Goal: Book appointment/travel/reservation

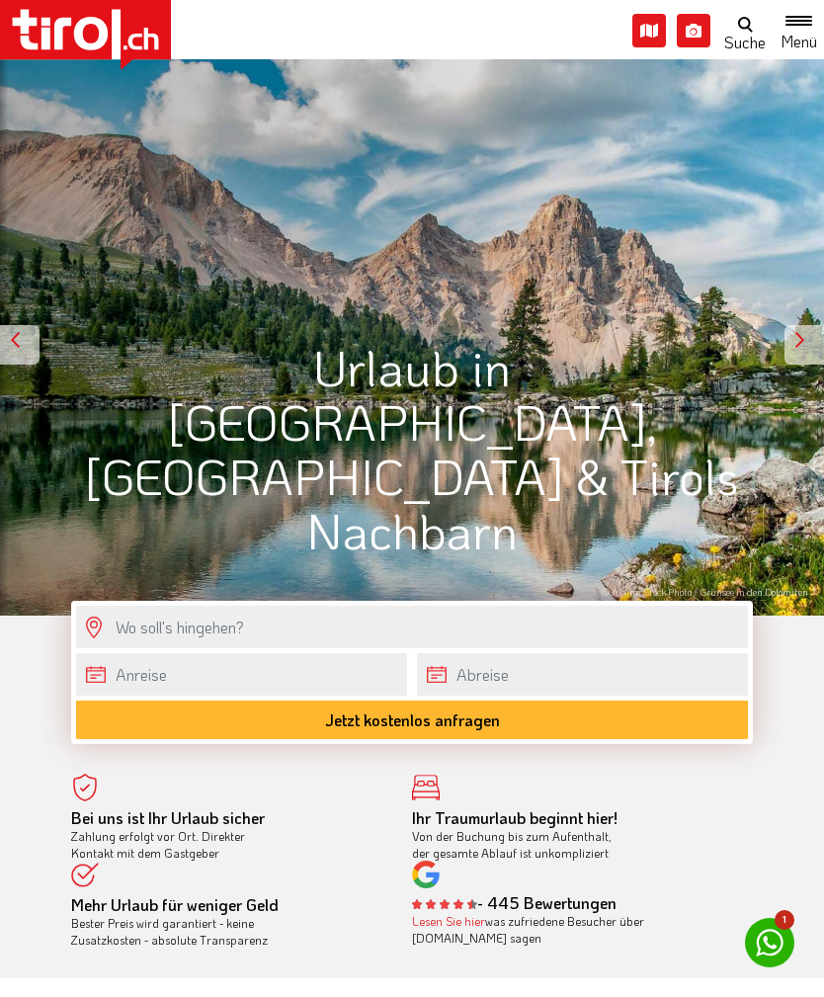
scroll to position [19, 0]
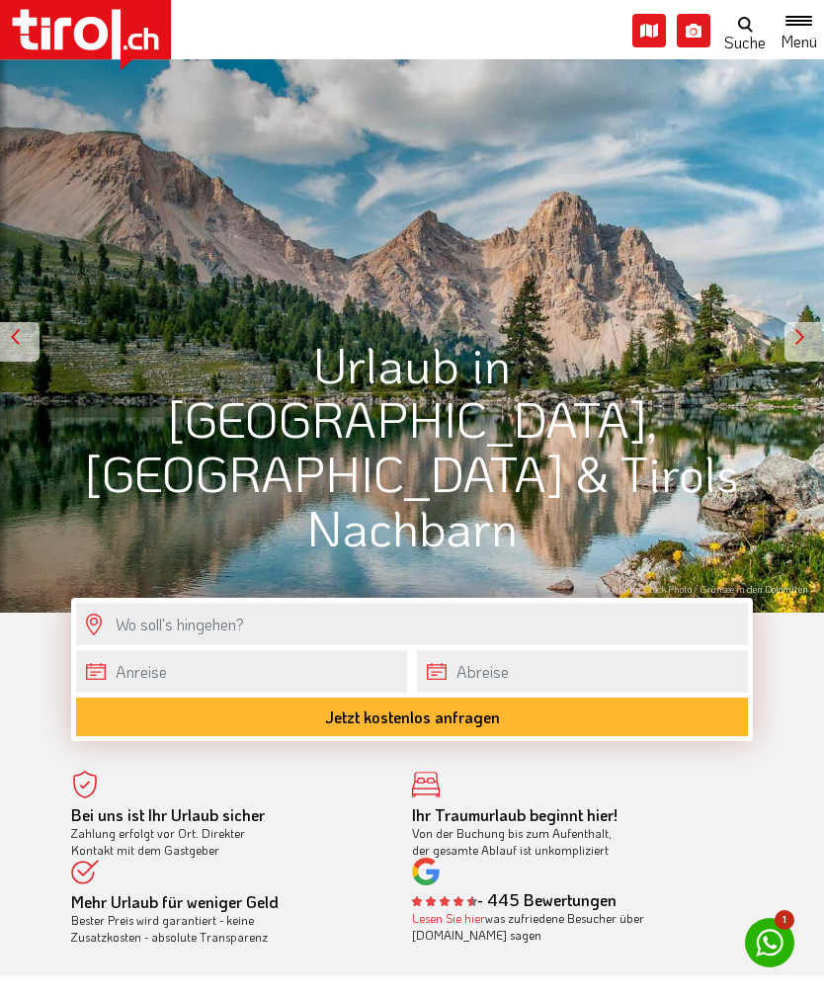
click at [753, 38] on span "Toggle navigation" at bounding box center [745, 45] width 30 height 20
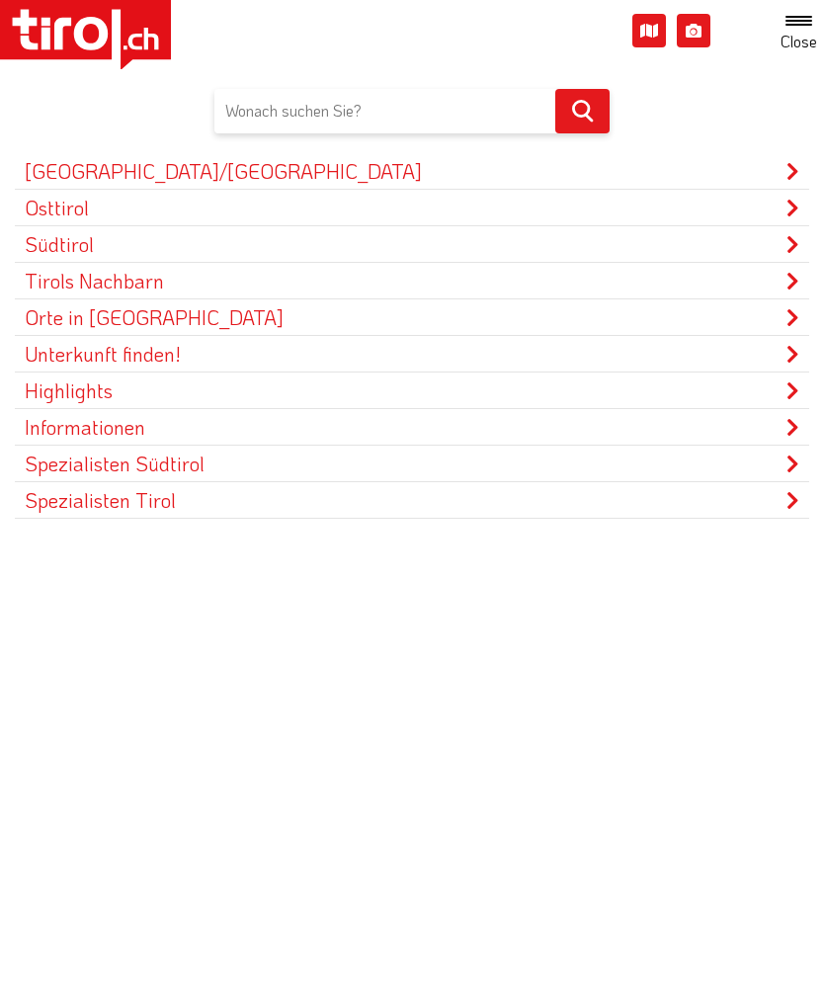
click at [757, 358] on link "Unterkunft finden!" at bounding box center [412, 354] width 794 height 36
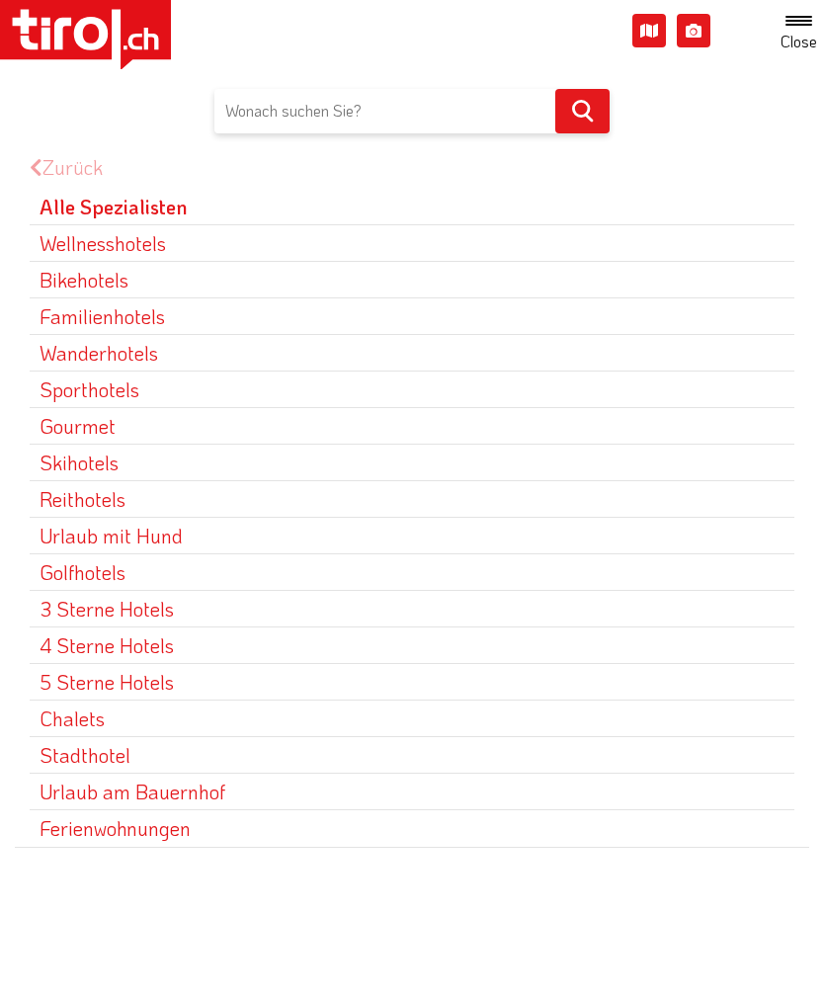
click at [223, 525] on link "Urlaub mit Hund" at bounding box center [412, 536] width 765 height 36
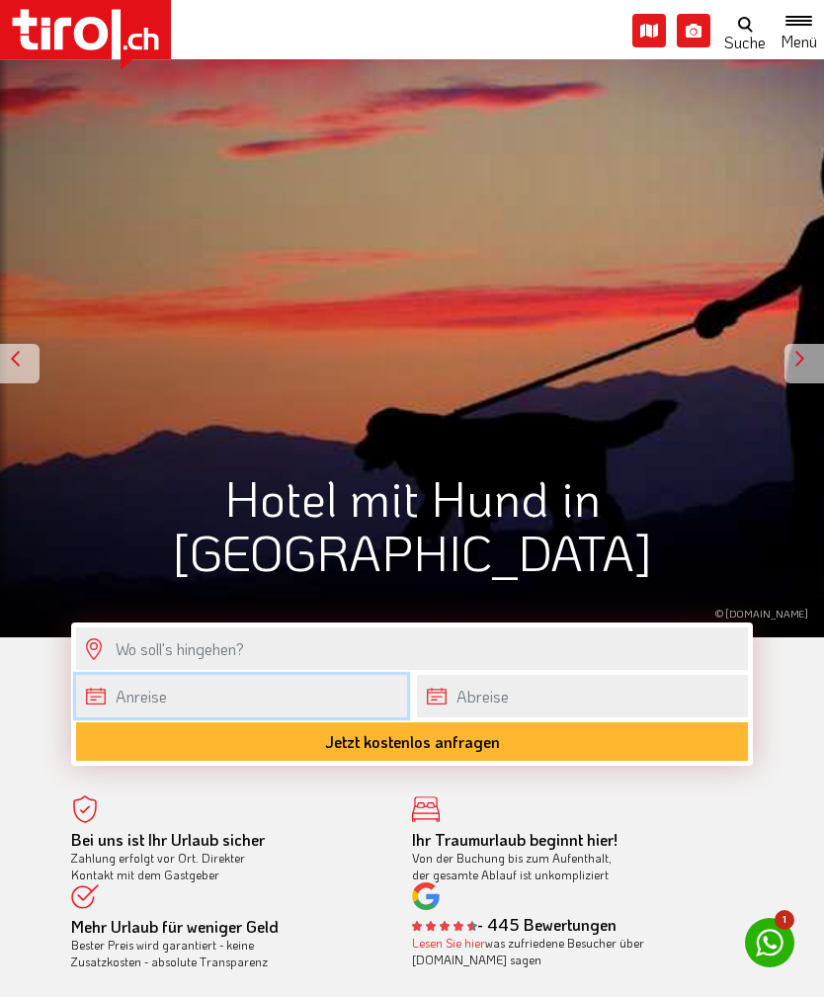
click at [199, 712] on body ".st0{fill:#FFFFFF}.st1{fill:#E31017} Die Region [GEOGRAPHIC_DATA] [GEOGRAPHIC_D…" at bounding box center [412, 498] width 824 height 997
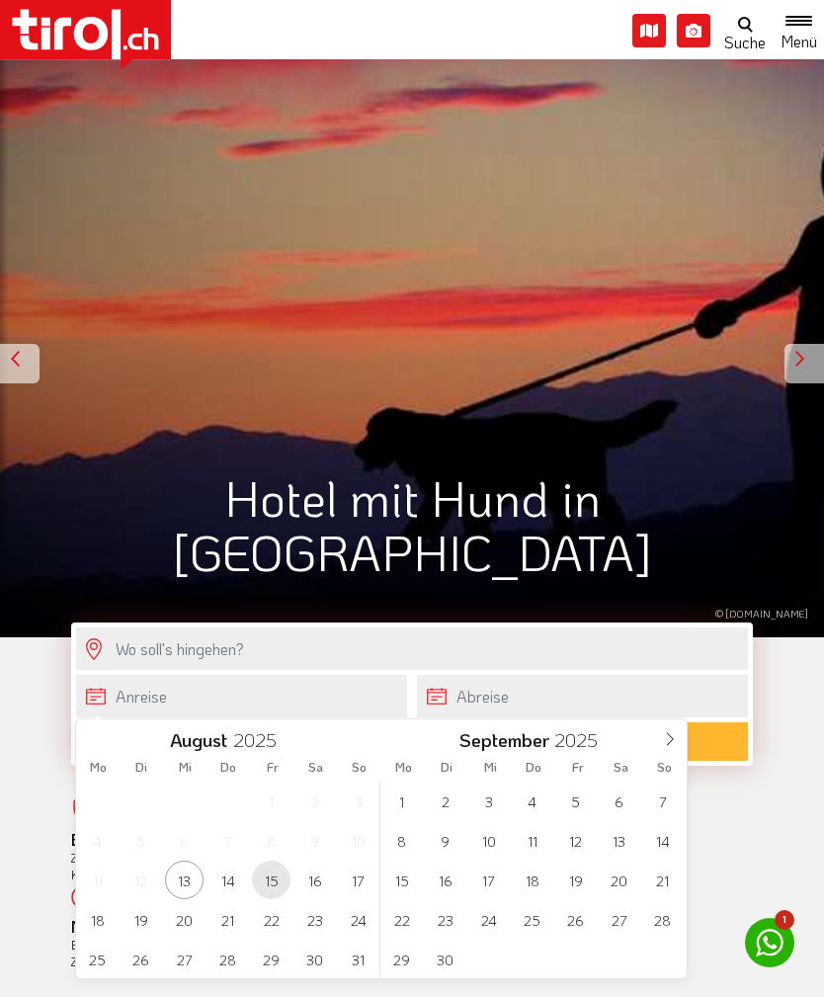
click at [266, 884] on span "15" at bounding box center [271, 880] width 39 height 39
click at [92, 921] on span "18" at bounding box center [97, 919] width 39 height 39
type input "[DATE]"
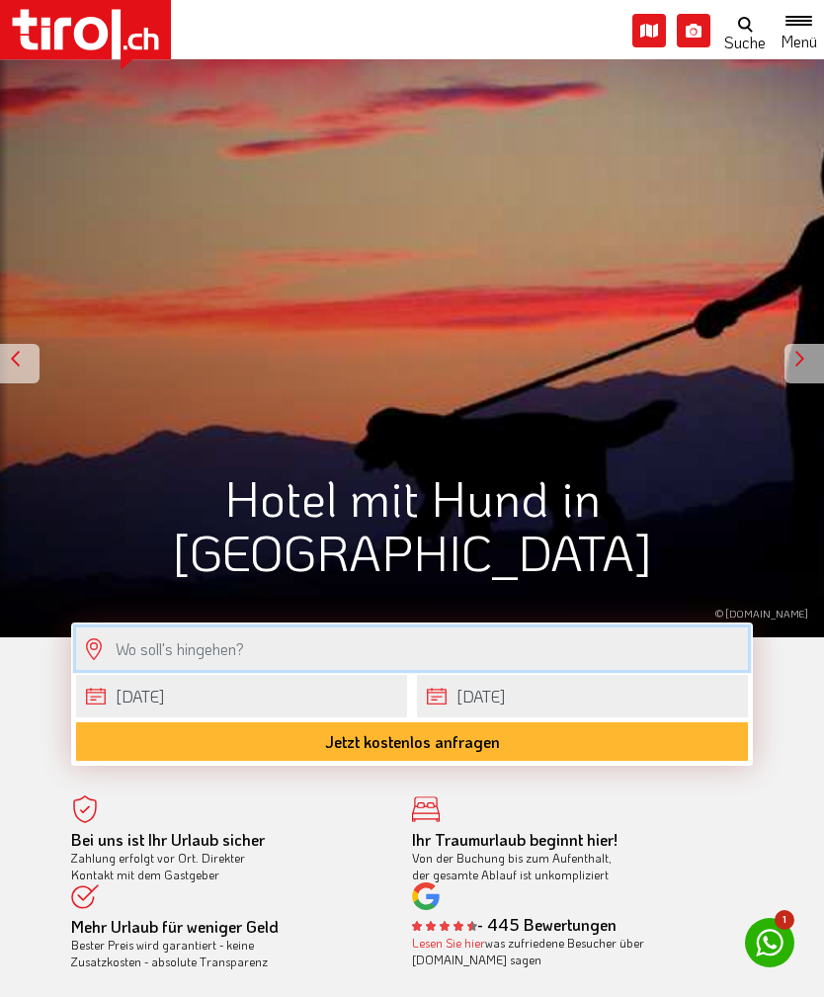
click at [271, 639] on input "text" at bounding box center [412, 648] width 672 height 42
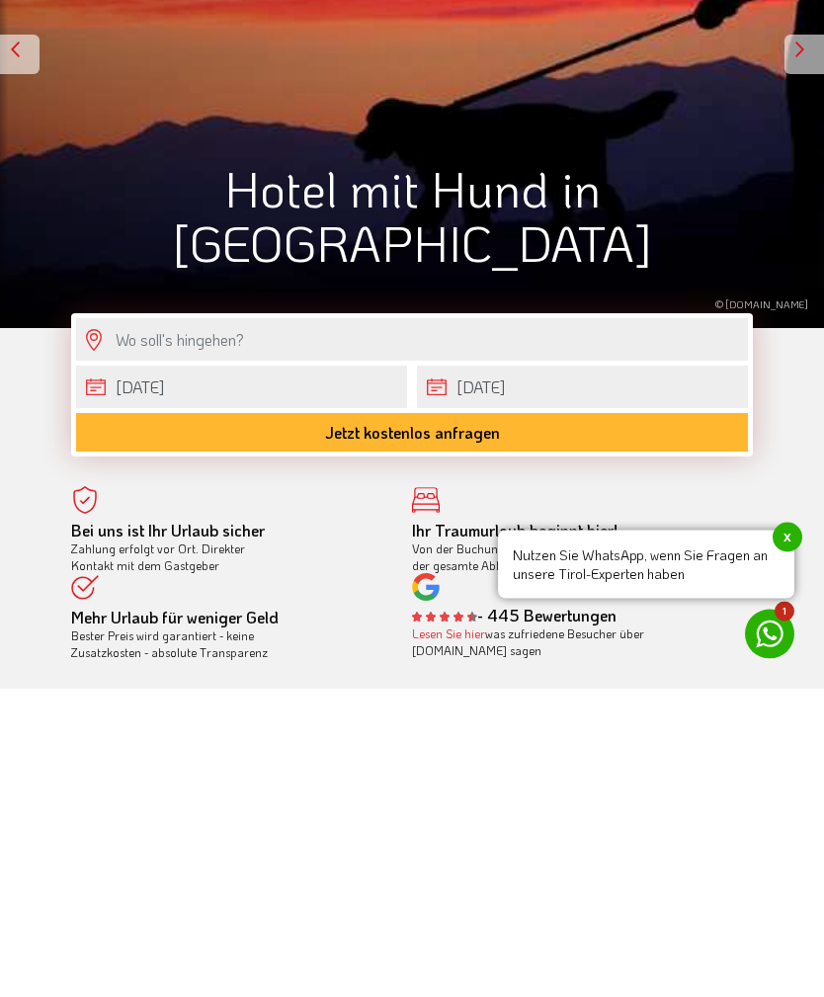
click at [294, 722] on button "Jetzt kostenlos anfragen" at bounding box center [412, 741] width 672 height 39
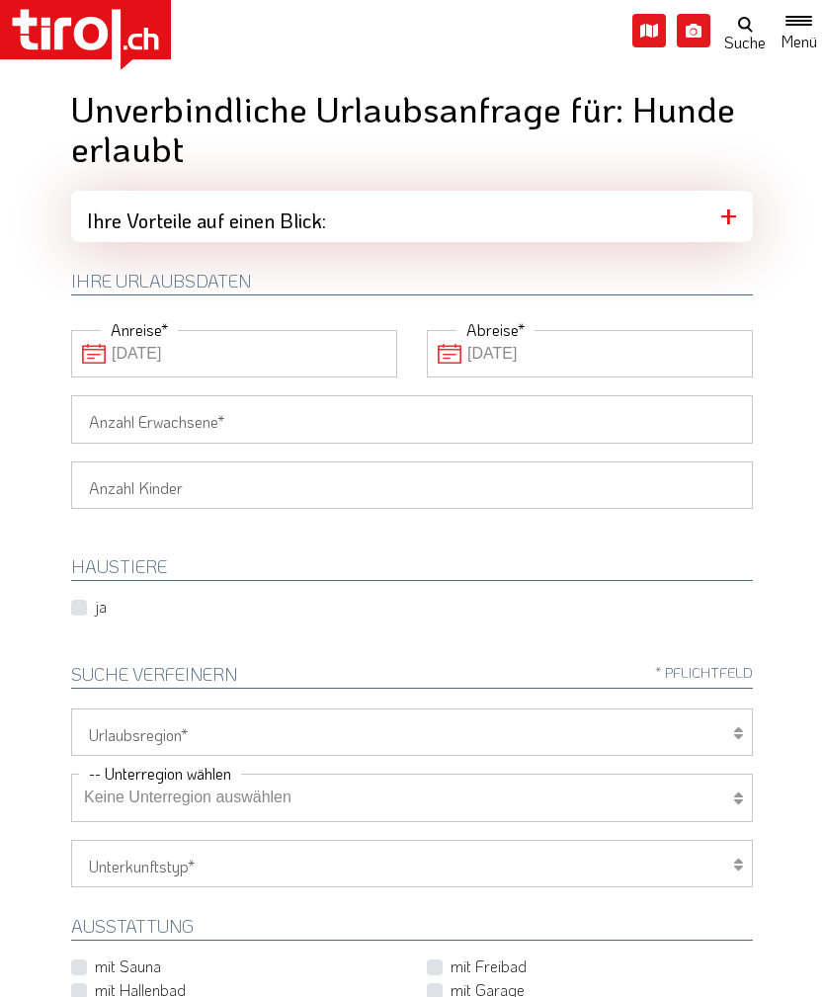
click at [636, 503] on select "1 2 3 4 5 6" at bounding box center [412, 484] width 682 height 47
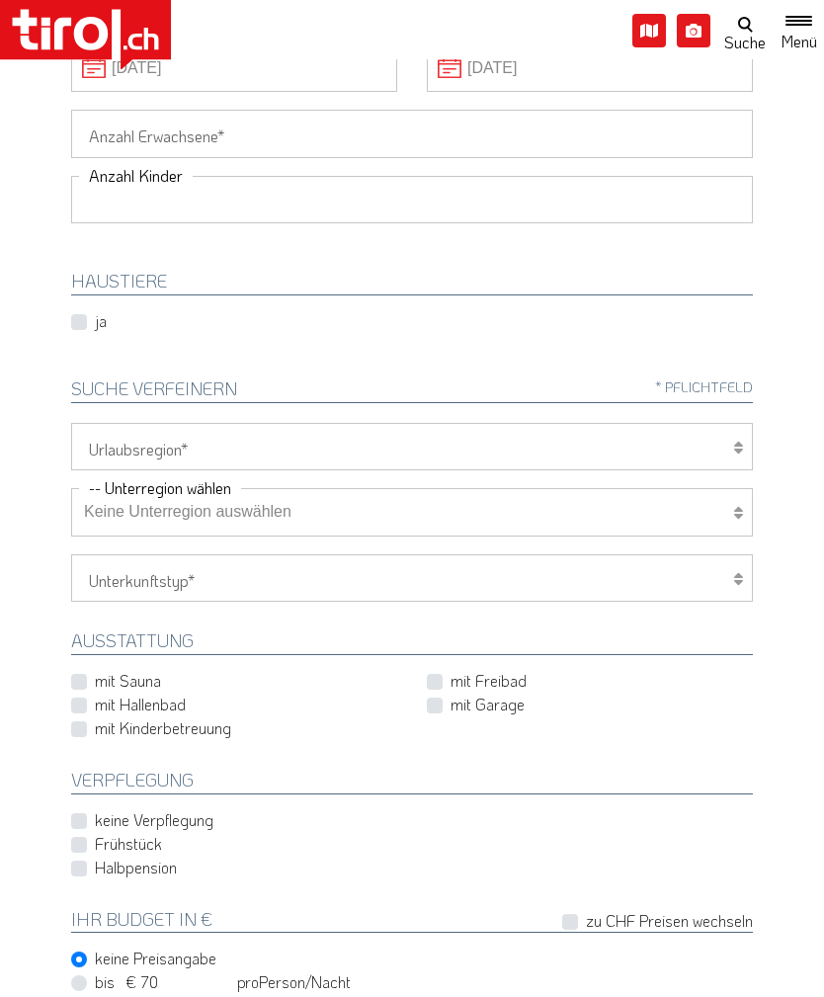
scroll to position [274, 0]
